Goal: Information Seeking & Learning: Learn about a topic

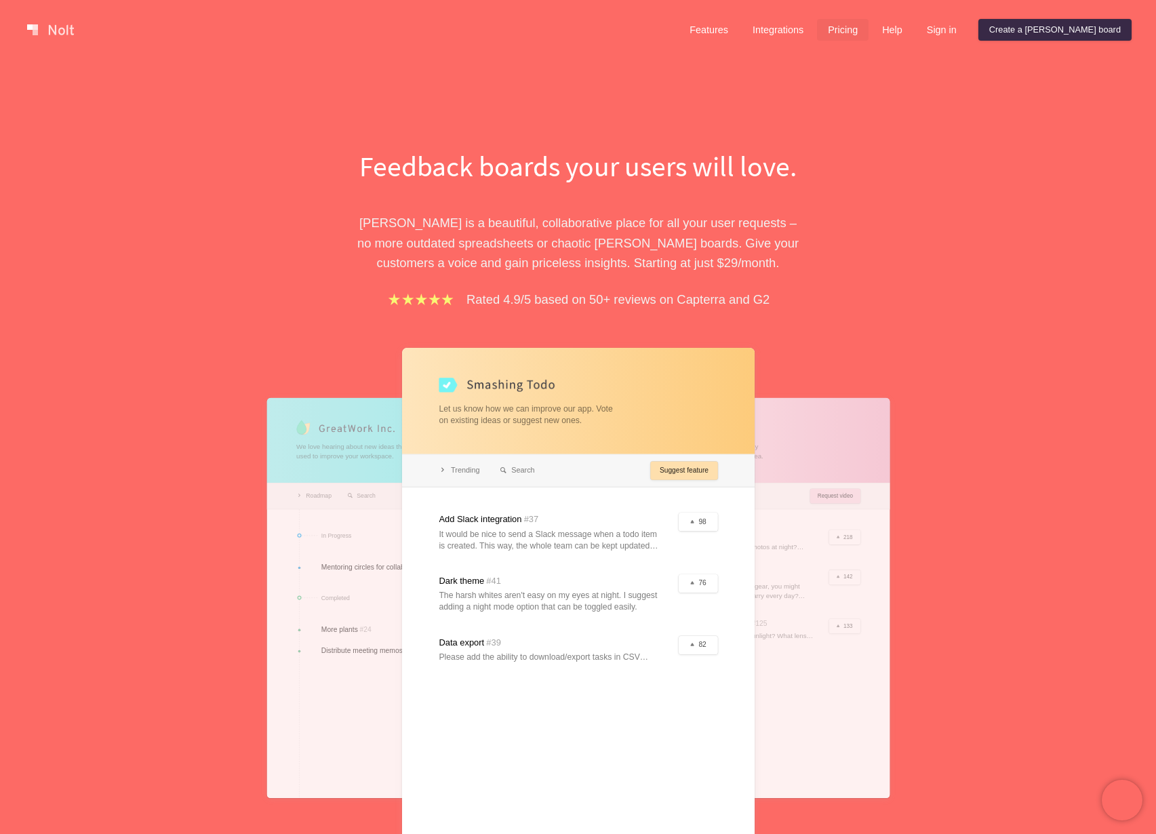
click at [868, 31] on link "Pricing" at bounding box center [843, 30] width 52 height 22
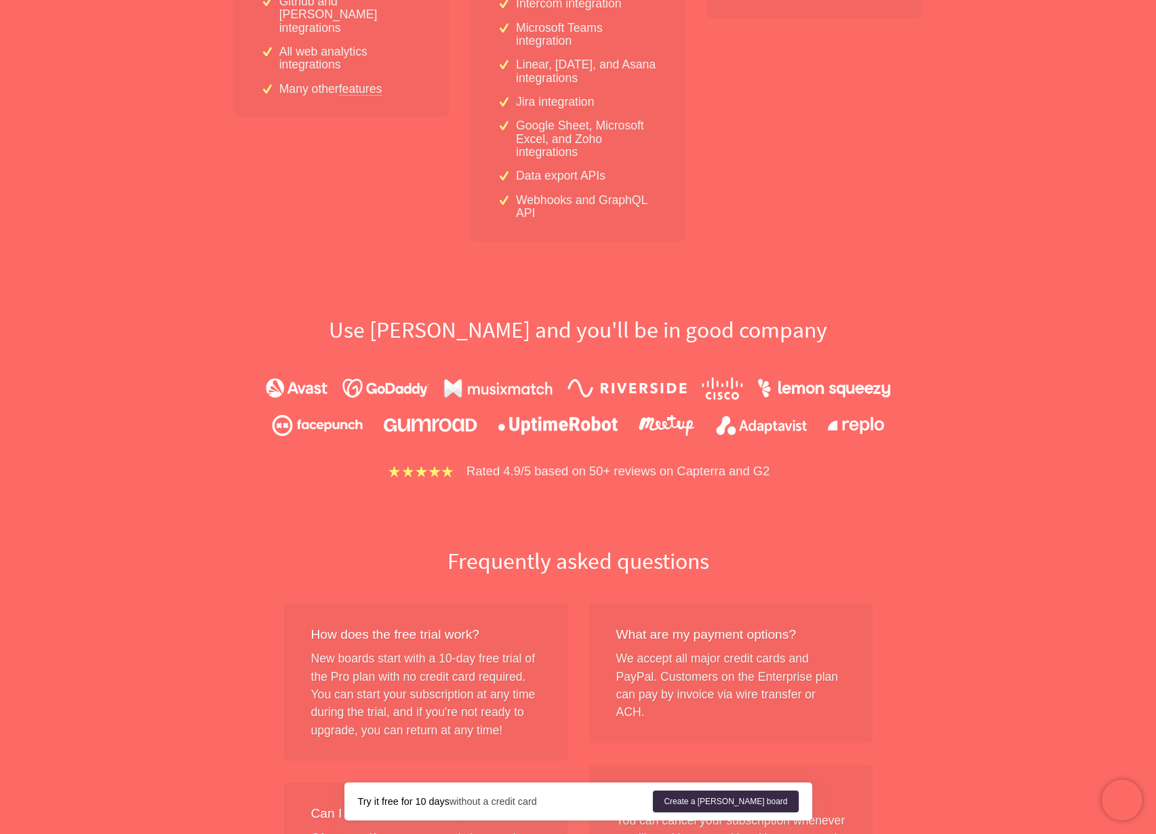
scroll to position [1509, 0]
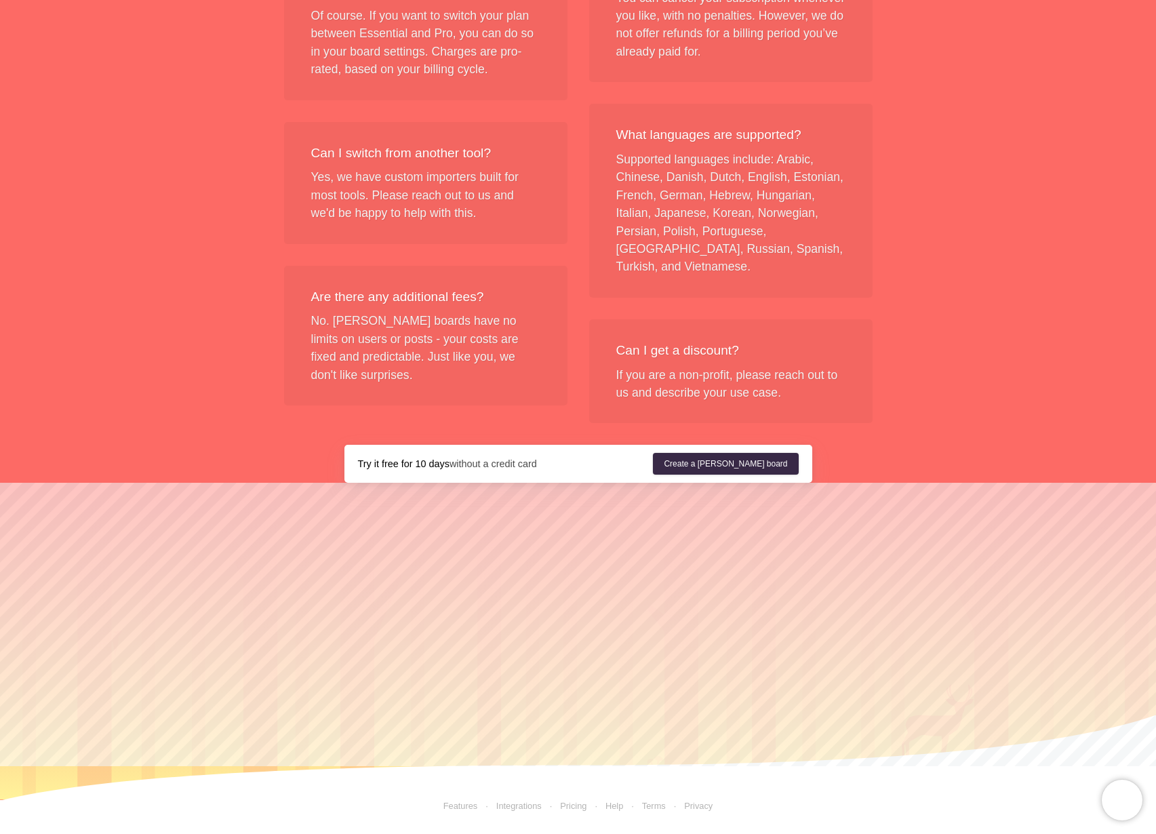
click at [652, 805] on link "Terms" at bounding box center [644, 805] width 42 height 10
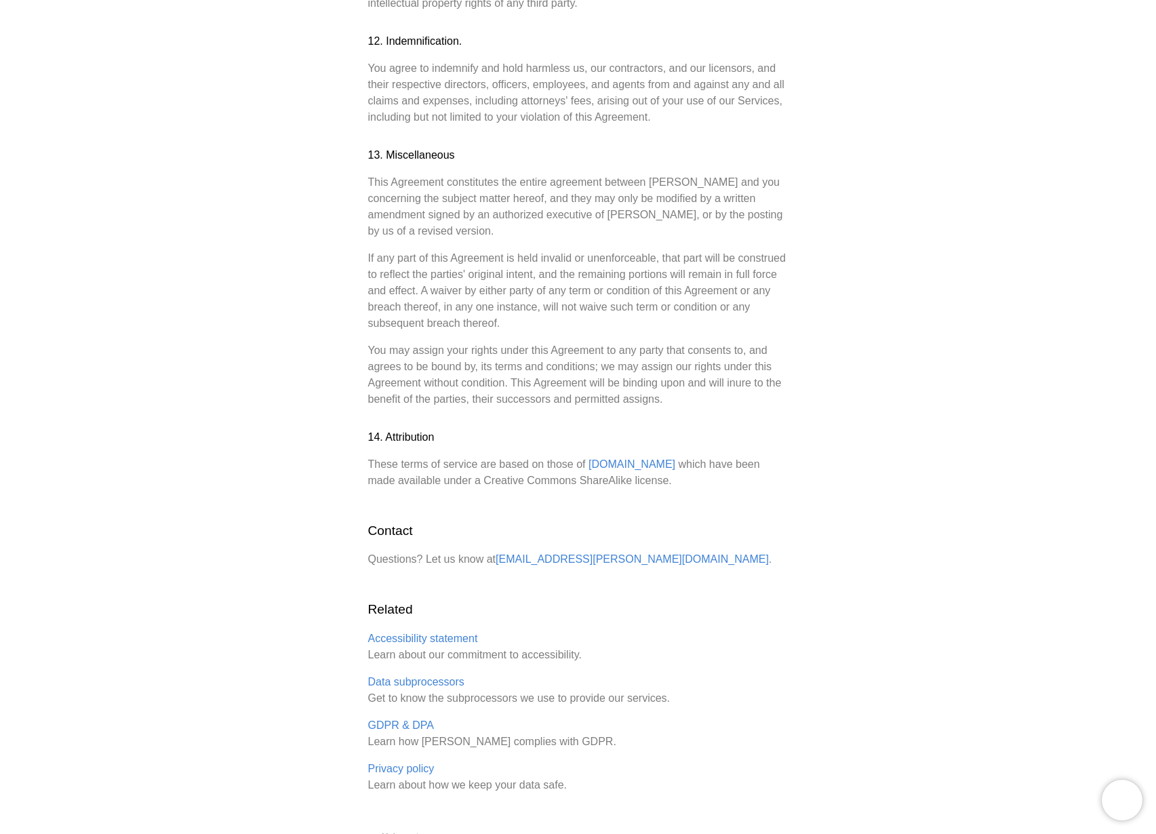
scroll to position [3430, 0]
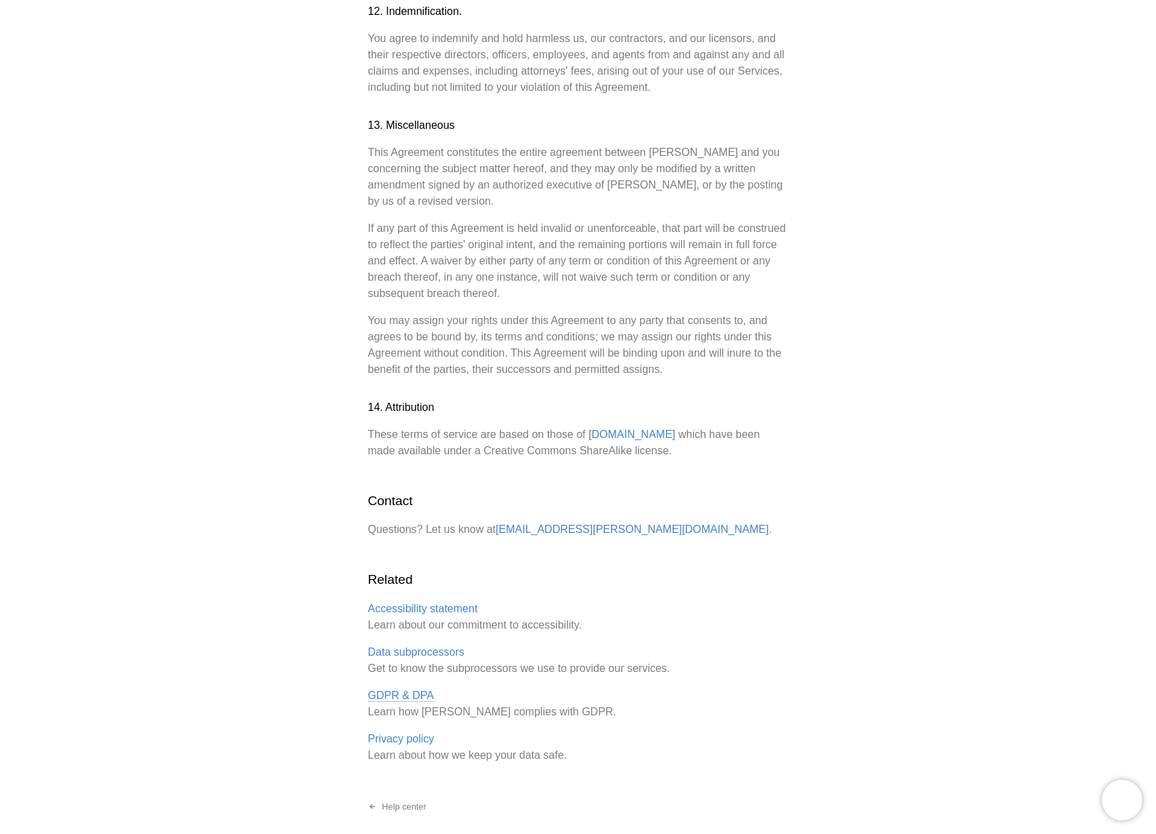
click at [407, 689] on link "GDPR & DPA" at bounding box center [401, 695] width 66 height 12
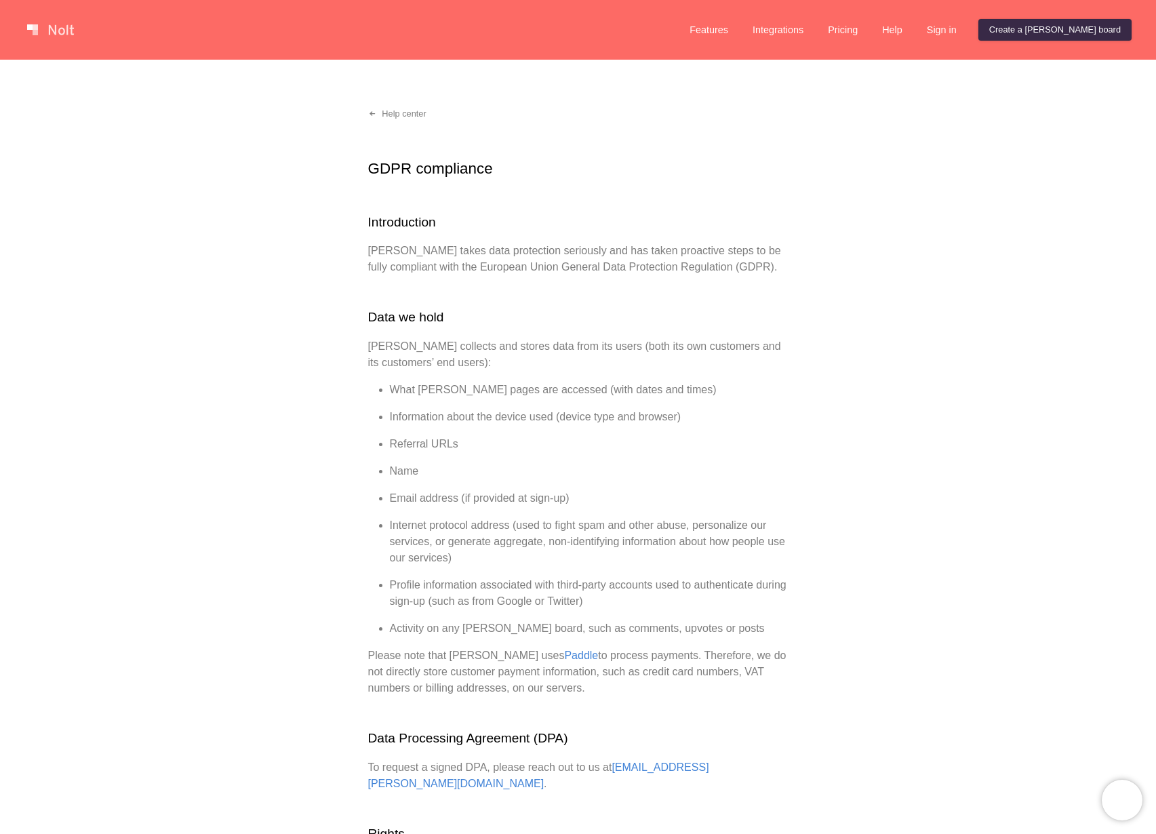
click at [57, 38] on link at bounding box center [51, 30] width 58 height 22
